Goal: Task Accomplishment & Management: Complete application form

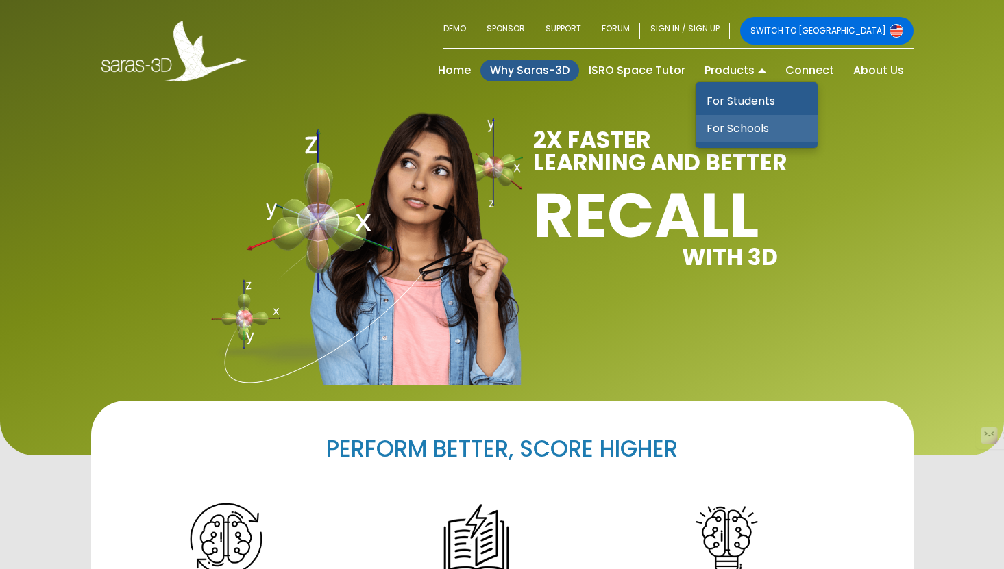
click at [740, 127] on link "For Schools" at bounding box center [756, 128] width 122 height 27
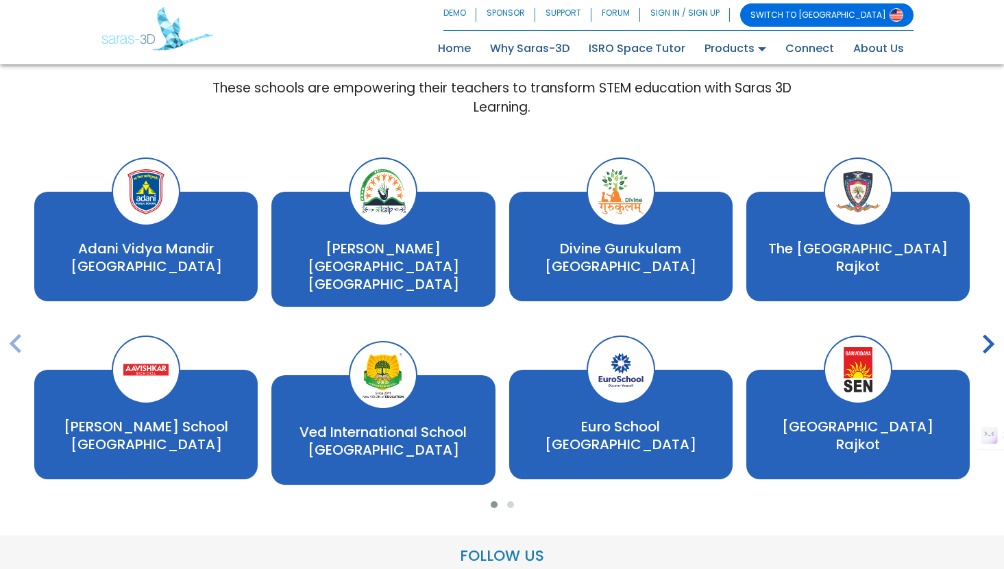
scroll to position [2343, 0]
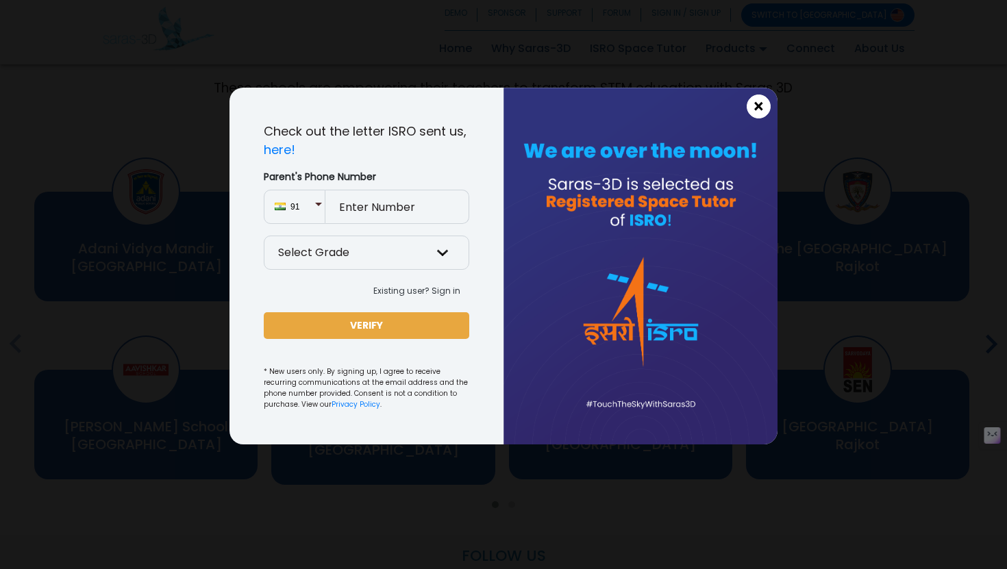
click at [757, 112] on span "×" at bounding box center [759, 107] width 12 height 18
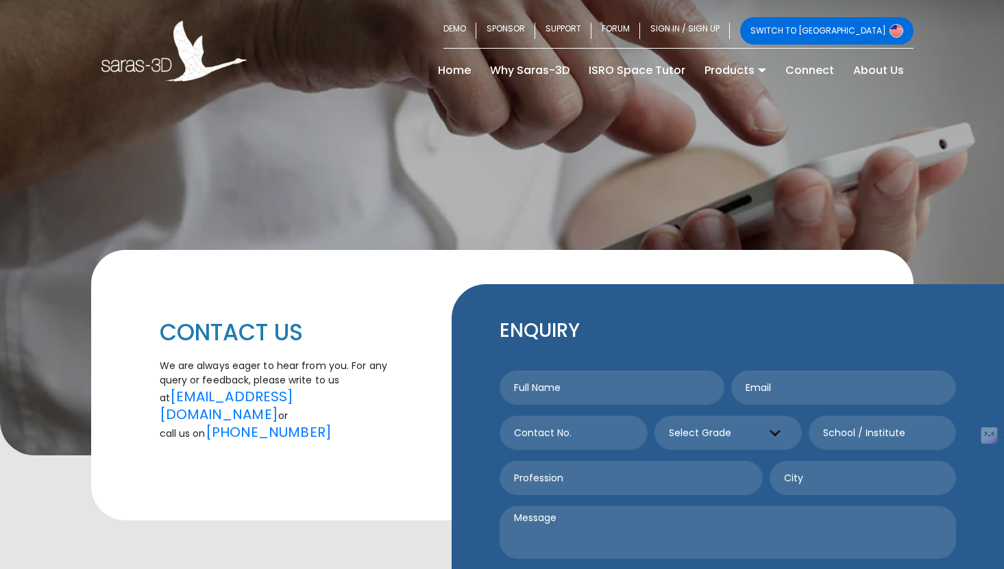
click at [869, 34] on link "SWITCH TO [GEOGRAPHIC_DATA]" at bounding box center [826, 30] width 173 height 27
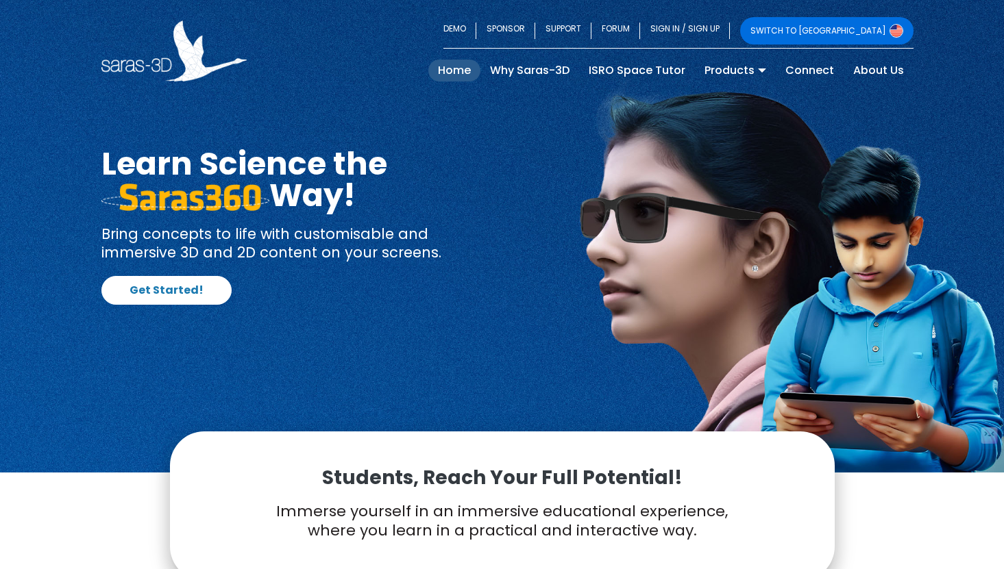
scroll to position [16, 0]
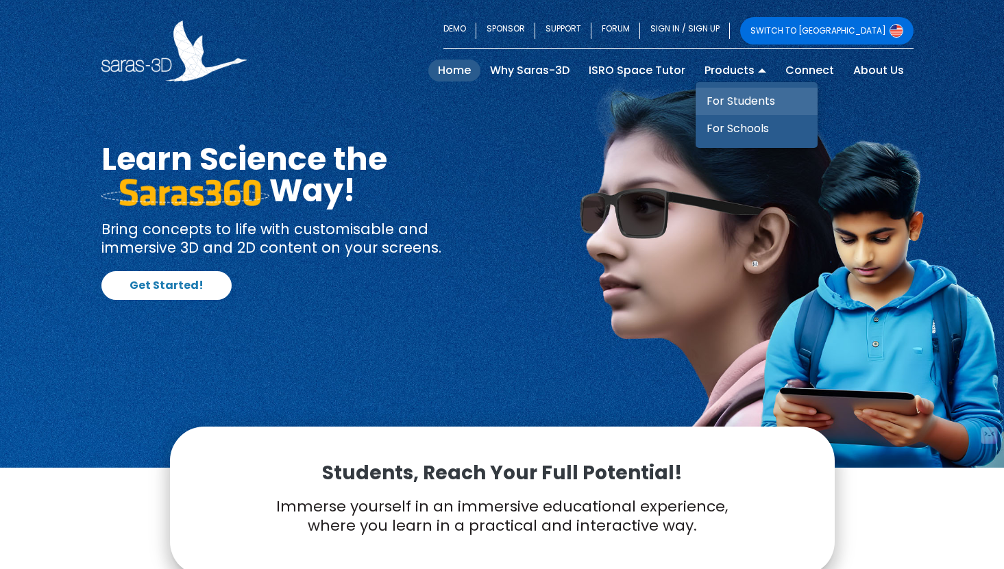
click at [734, 99] on link "For Students" at bounding box center [756, 101] width 122 height 27
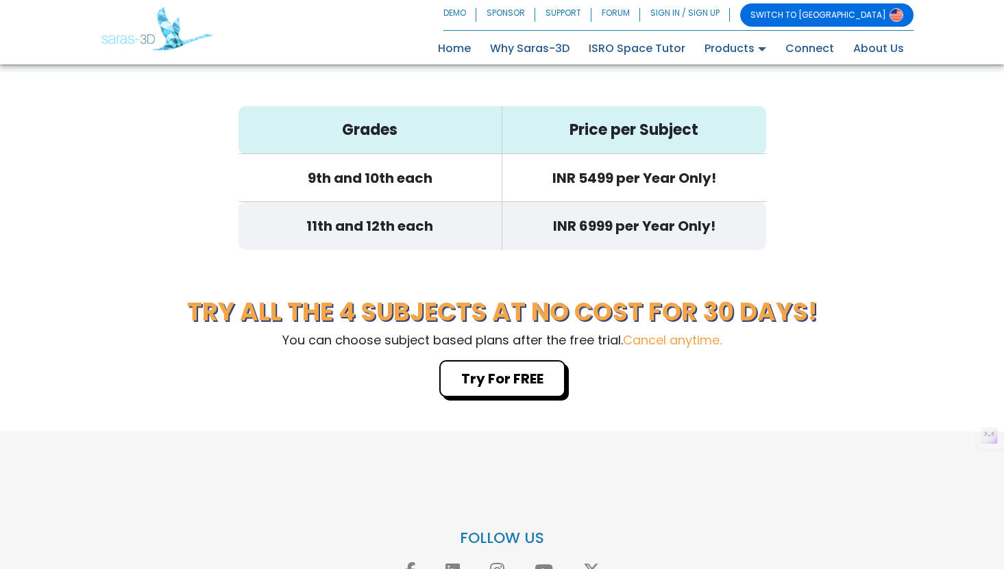
scroll to position [4376, 0]
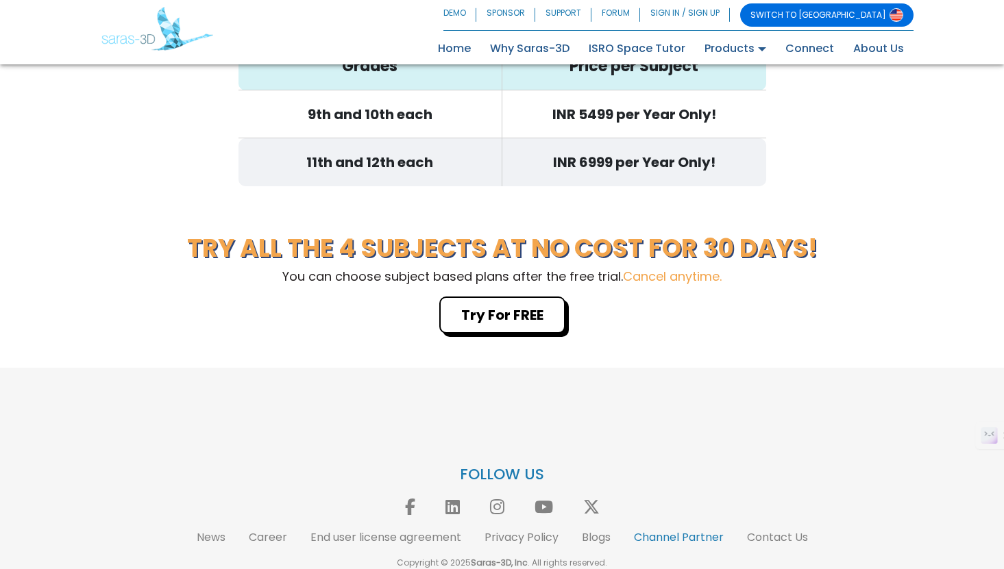
click at [659, 530] on link "Channel Partner" at bounding box center [679, 538] width 90 height 16
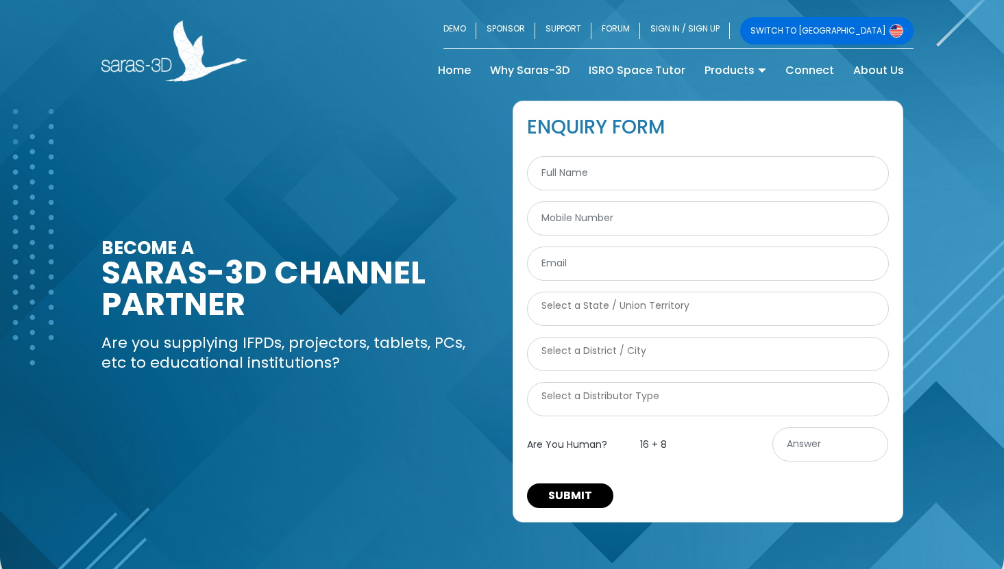
select select
click at [596, 402] on textarea "Search" at bounding box center [707, 396] width 333 height 14
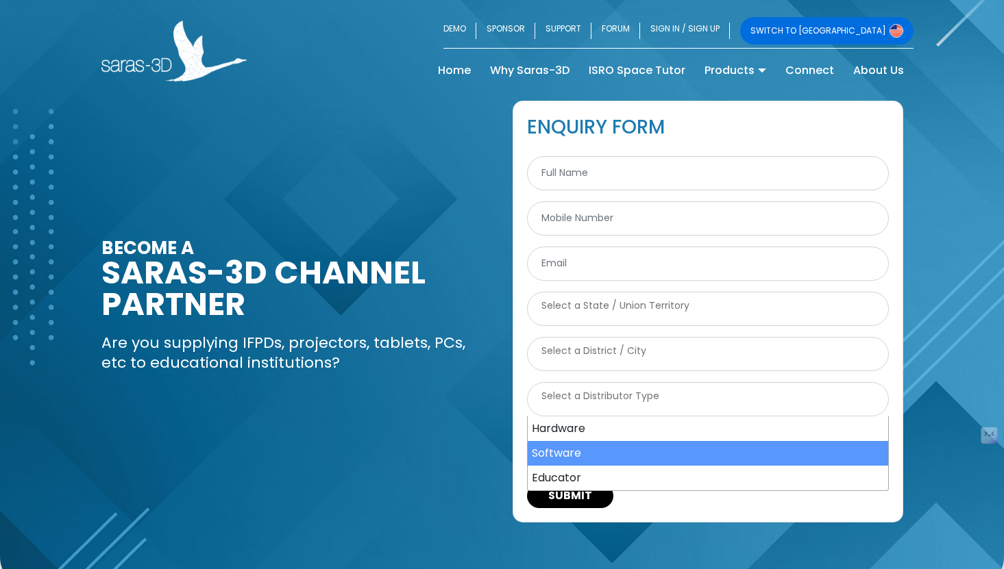
select select "Software"
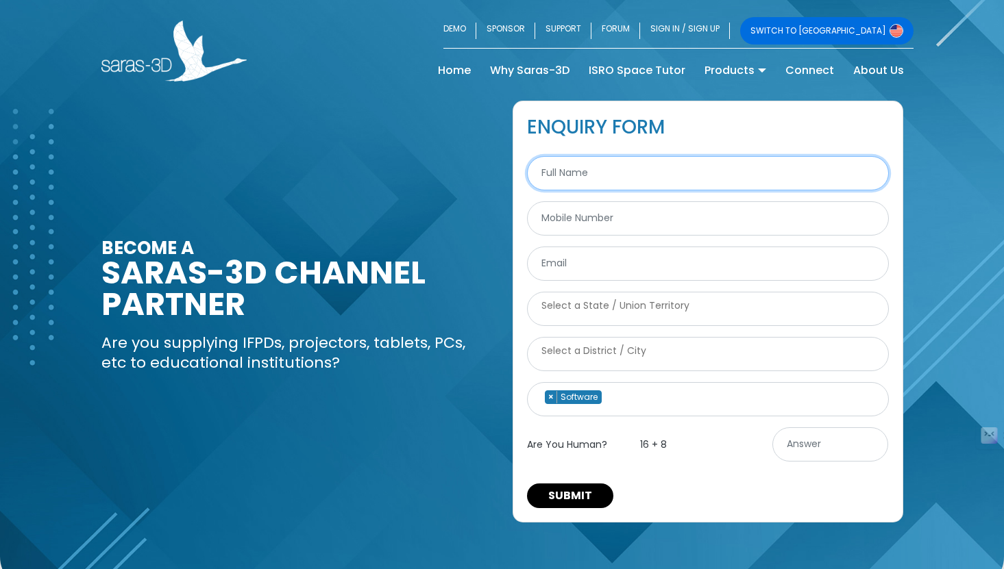
click at [578, 169] on input "text" at bounding box center [708, 173] width 362 height 34
type input "Gaurav"
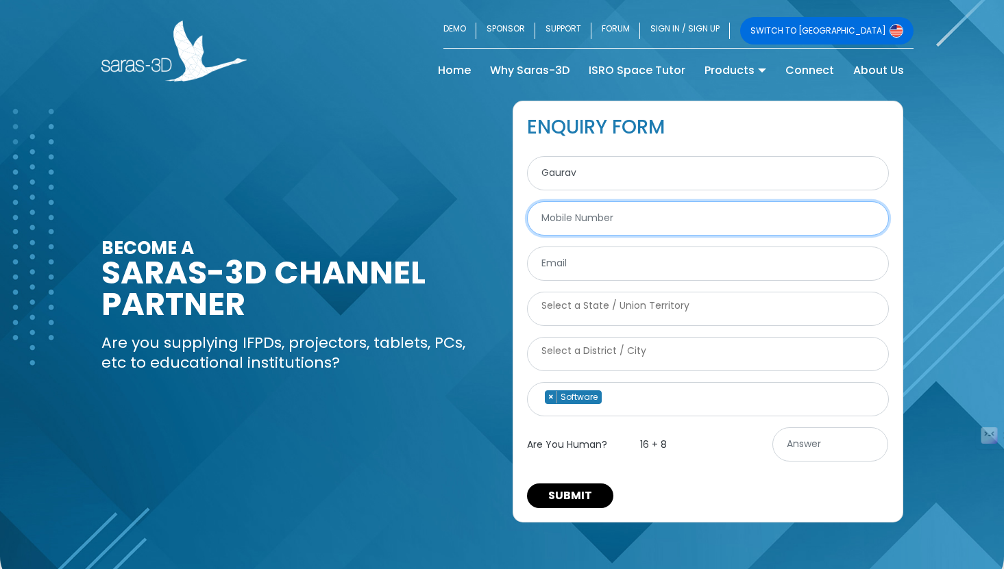
click at [569, 218] on input "text" at bounding box center [708, 218] width 362 height 34
type input "9991456660"
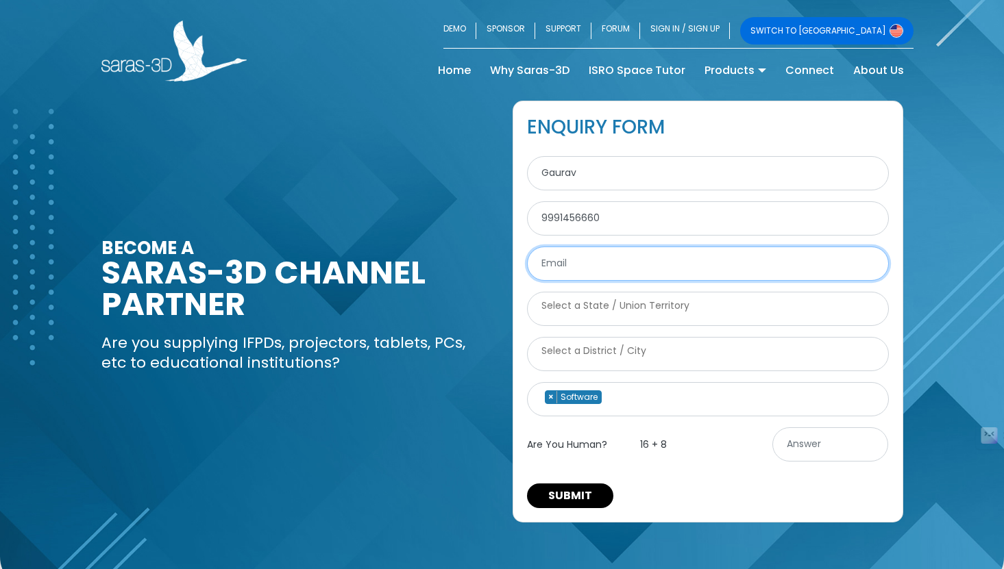
click at [562, 259] on input "email" at bounding box center [708, 264] width 362 height 34
type input "sanejagaurav@gmail.com"
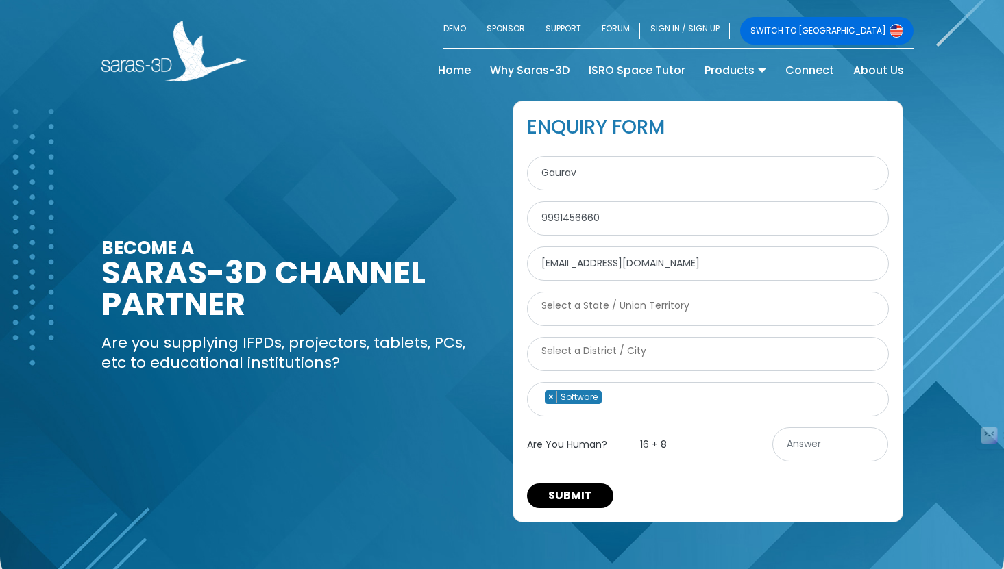
click at [570, 304] on textarea "Search" at bounding box center [707, 306] width 333 height 14
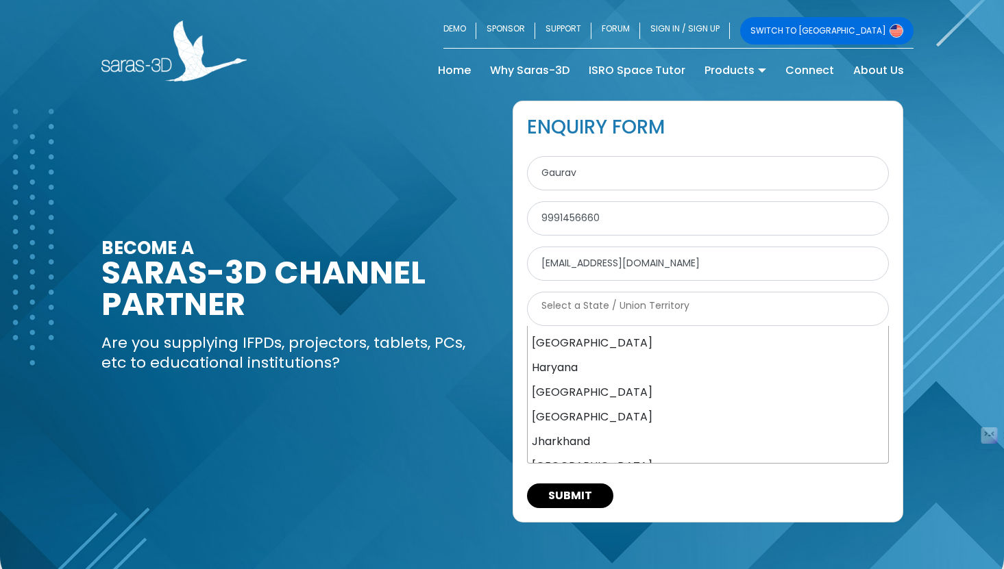
scroll to position [235, 0]
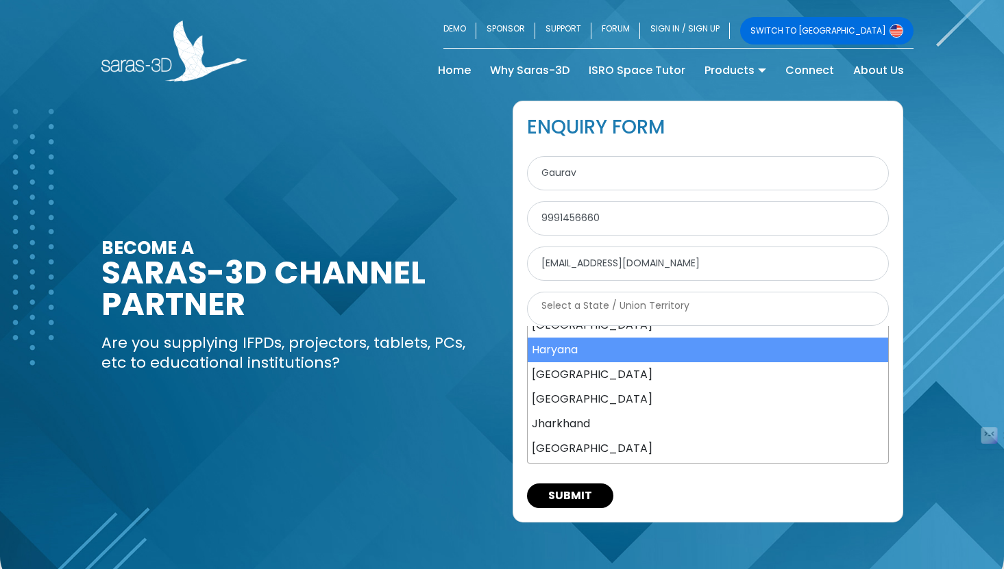
select select "Haryana"
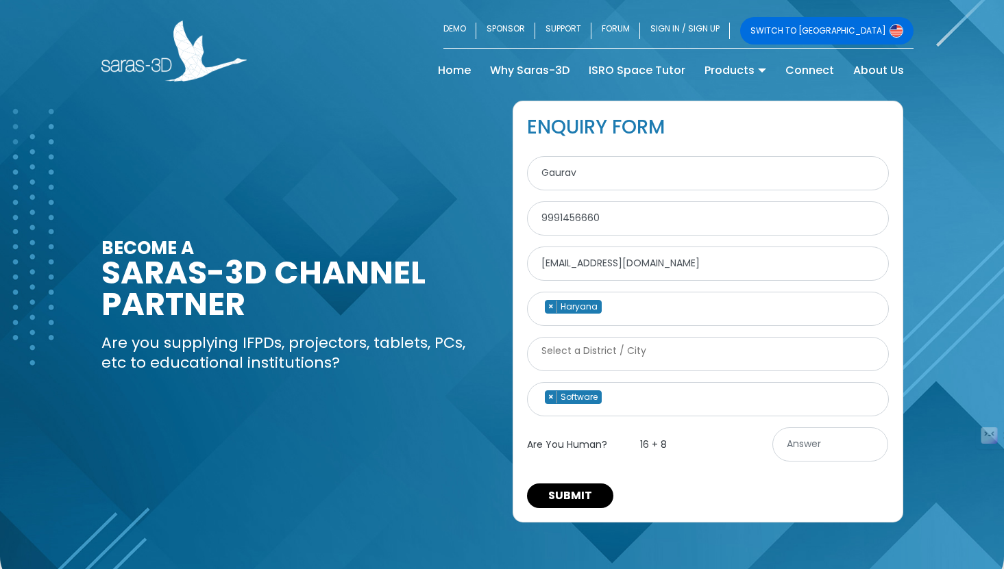
click at [586, 352] on textarea "Search" at bounding box center [707, 351] width 333 height 14
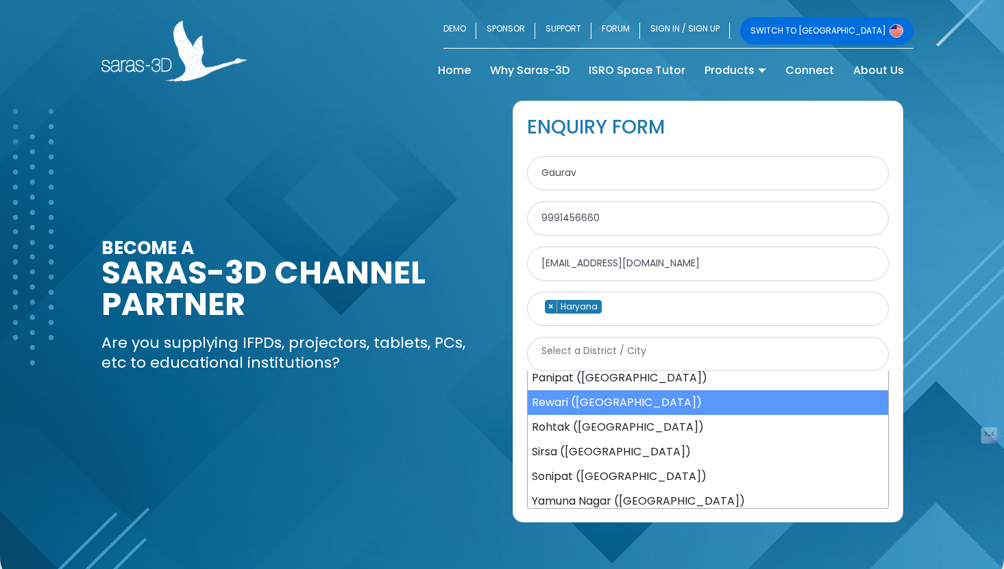
scroll to position [381, 0]
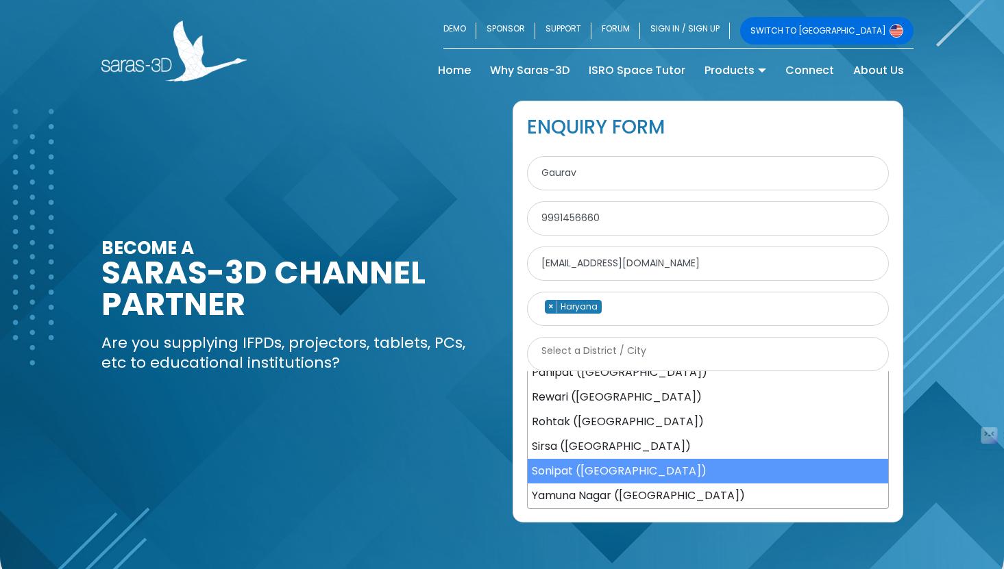
select select "Sonipat (Haryana)"
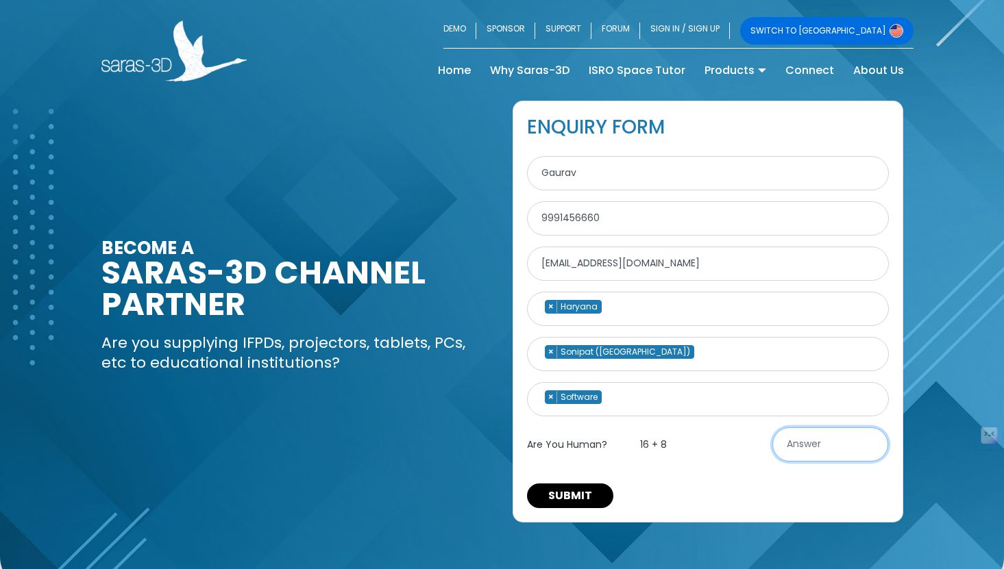
click at [819, 447] on input "text" at bounding box center [830, 445] width 116 height 34
type input "24"
click at [565, 504] on button "SUBMIT" at bounding box center [570, 496] width 86 height 25
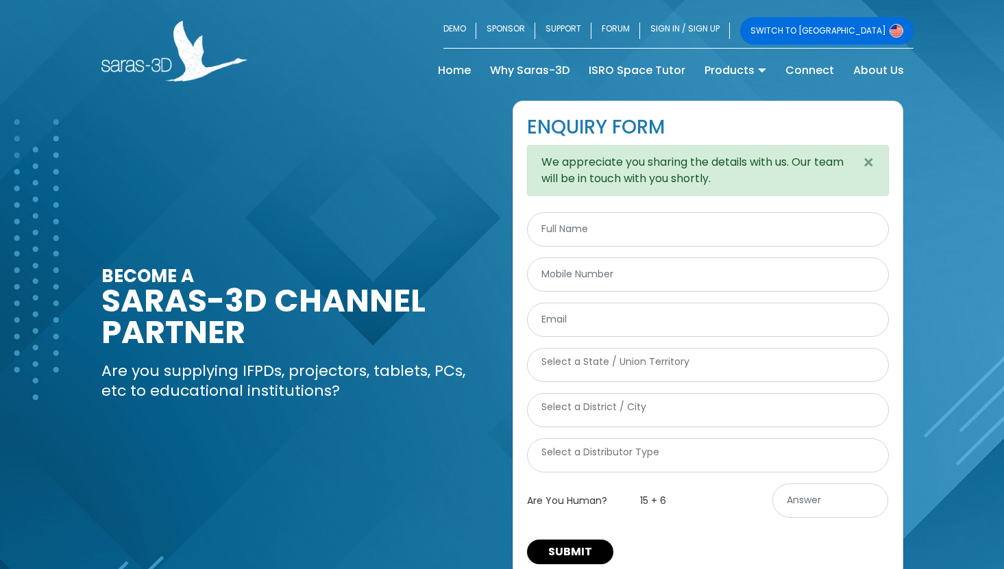
select select
drag, startPoint x: 704, startPoint y: 177, endPoint x: 560, endPoint y: 162, distance: 144.8
click at [560, 162] on div "We appreciate you sharing the details with us. Our team will be in touch with y…" at bounding box center [708, 170] width 362 height 51
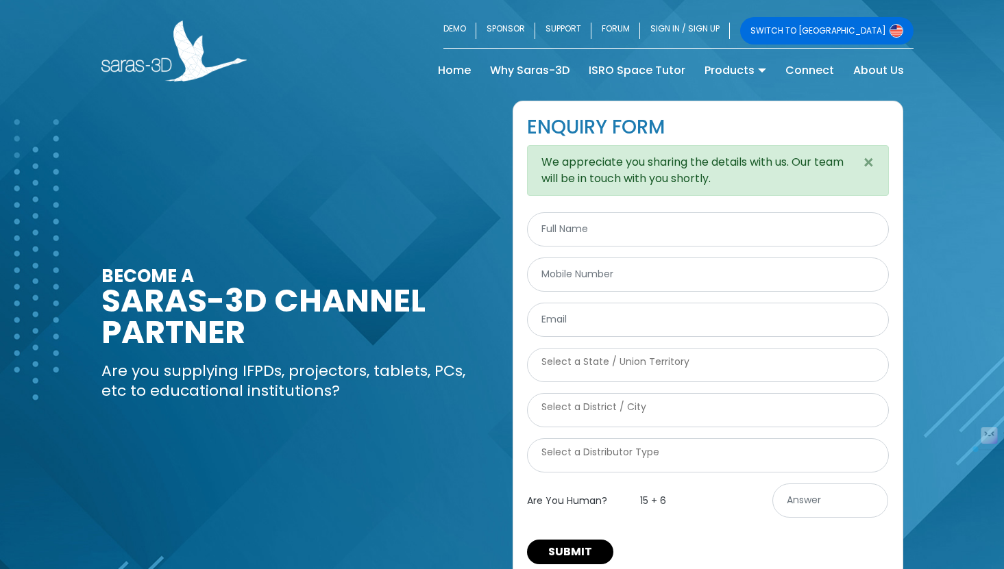
drag, startPoint x: 562, startPoint y: 162, endPoint x: 710, endPoint y: 175, distance: 148.6
click at [710, 175] on div "We appreciate you sharing the details with us. Our team will be in touch with y…" at bounding box center [708, 170] width 362 height 51
click at [459, 74] on link "Home (current)" at bounding box center [454, 71] width 52 height 22
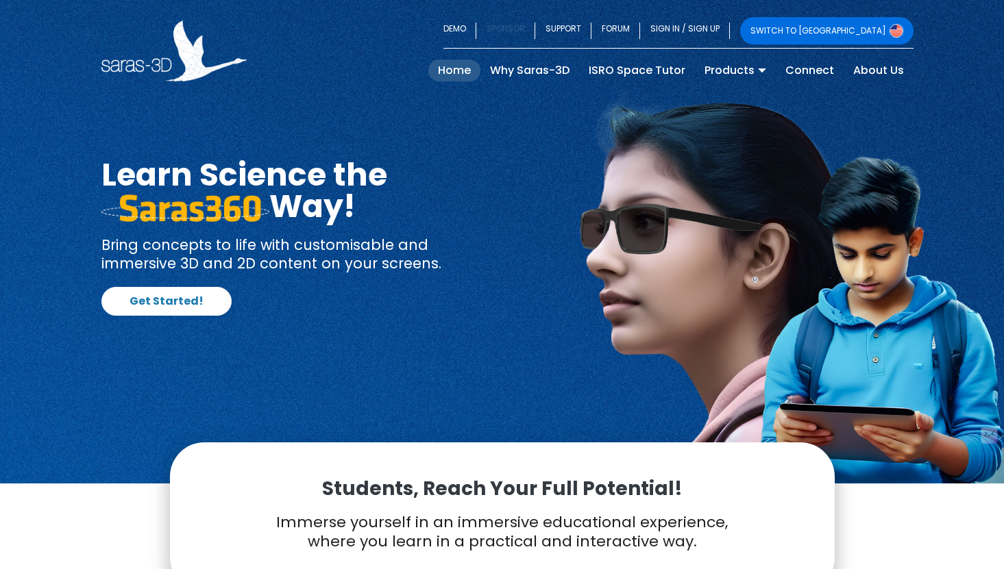
click at [535, 30] on link "SPONSOR" at bounding box center [505, 30] width 59 height 27
